Goal: Information Seeking & Learning: Learn about a topic

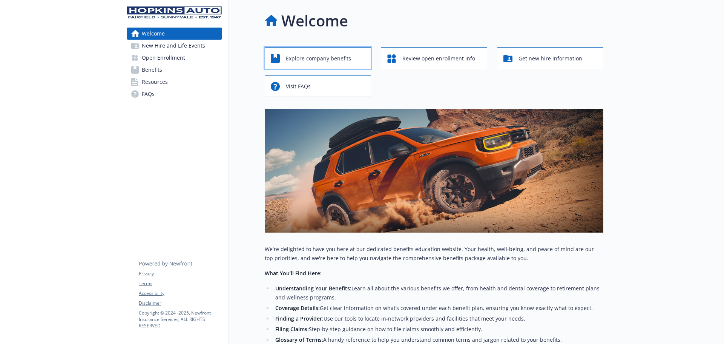
click at [318, 58] on span "Explore company benefits" at bounding box center [318, 58] width 65 height 14
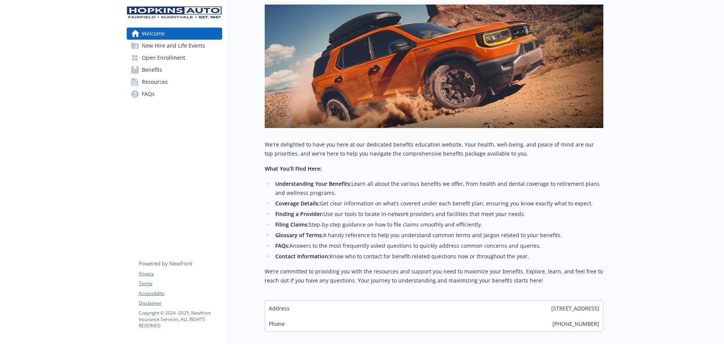
scroll to position [39, 0]
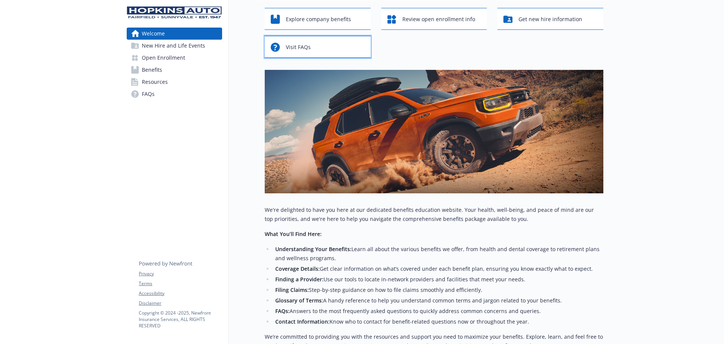
click at [307, 47] on span "Visit FAQs" at bounding box center [298, 47] width 25 height 14
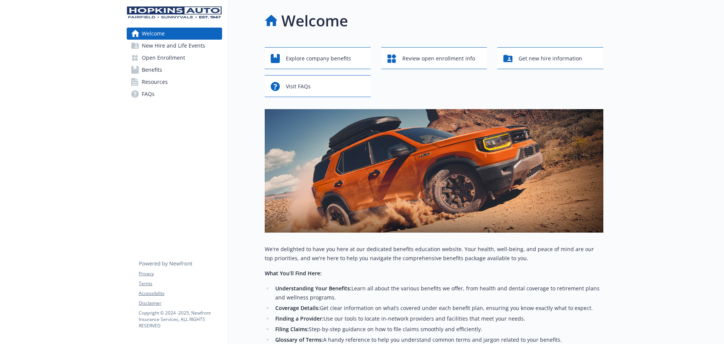
click at [147, 71] on span "Benefits" at bounding box center [152, 70] width 20 height 12
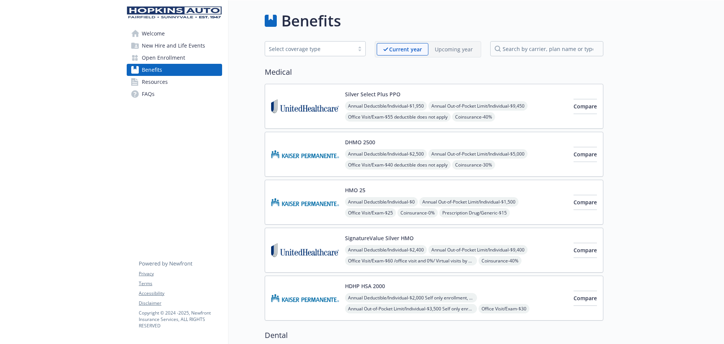
click at [154, 84] on span "Resources" at bounding box center [155, 82] width 26 height 12
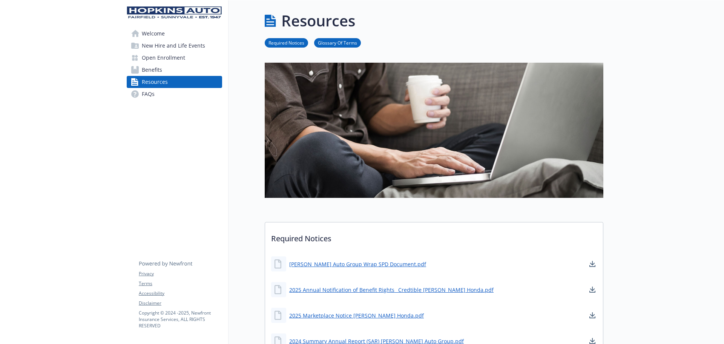
click at [160, 45] on span "New Hire and Life Events" at bounding box center [173, 46] width 63 height 12
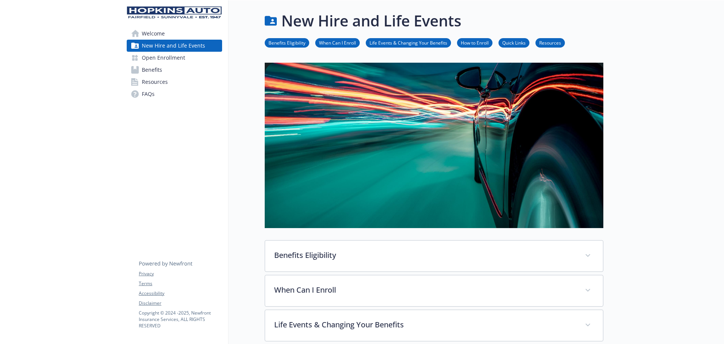
click at [291, 38] on li "Benefits Eligibility" at bounding box center [287, 42] width 45 height 9
click at [293, 43] on link "Benefits Eligibility" at bounding box center [287, 42] width 45 height 7
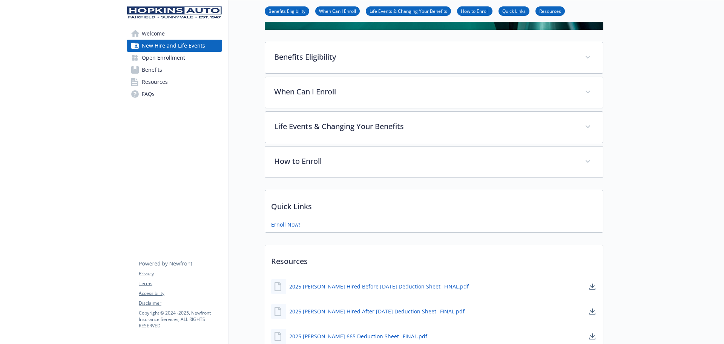
scroll to position [217, 6]
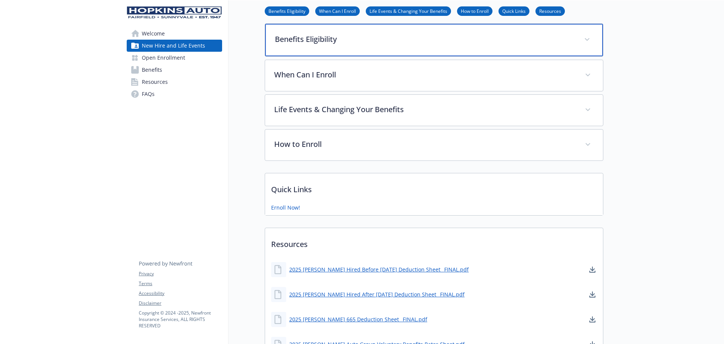
click at [340, 44] on div "Benefits Eligibility" at bounding box center [434, 40] width 338 height 32
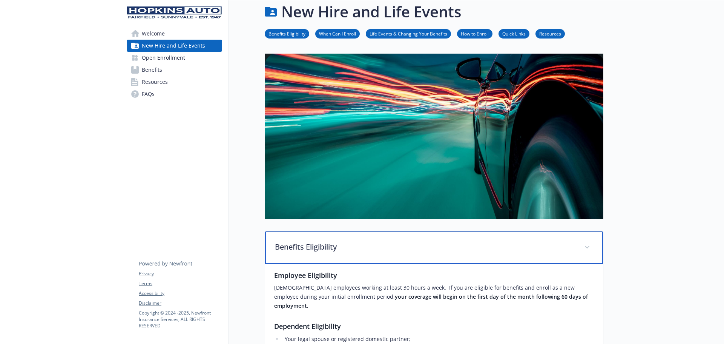
scroll to position [0, 6]
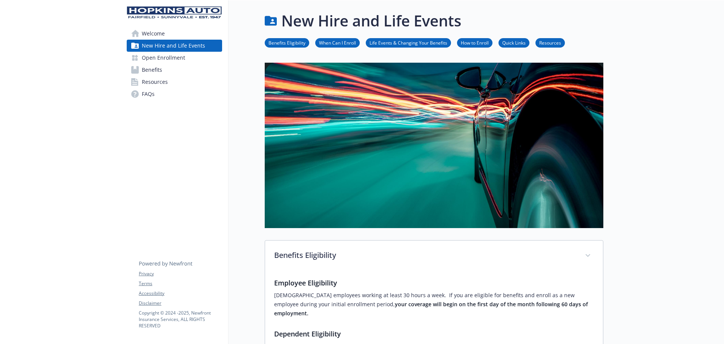
click at [148, 33] on span "Welcome" at bounding box center [153, 34] width 23 height 12
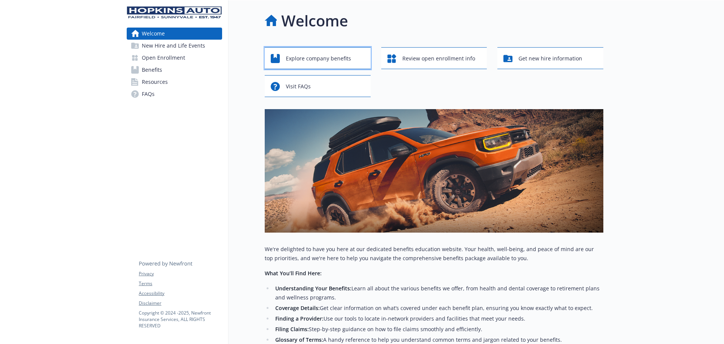
click at [305, 58] on span "Explore company benefits" at bounding box center [318, 58] width 65 height 14
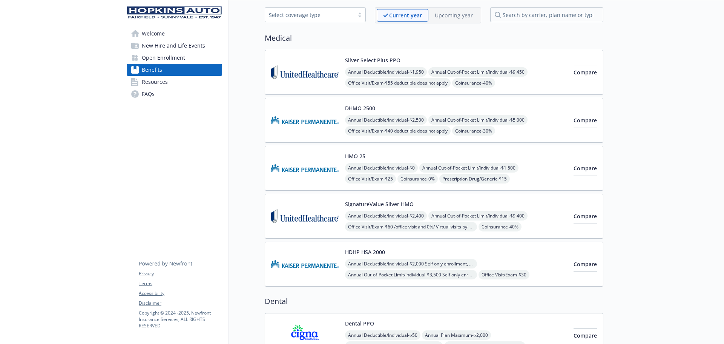
scroll to position [0, 6]
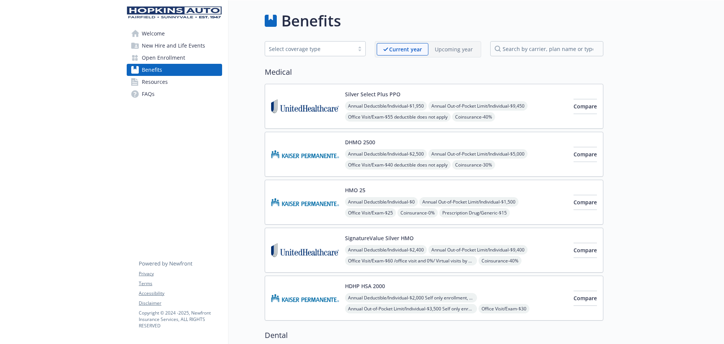
click at [397, 49] on p "Current year" at bounding box center [405, 49] width 33 height 8
click at [149, 37] on span "Welcome" at bounding box center [153, 34] width 23 height 12
